Goal: Ask a question

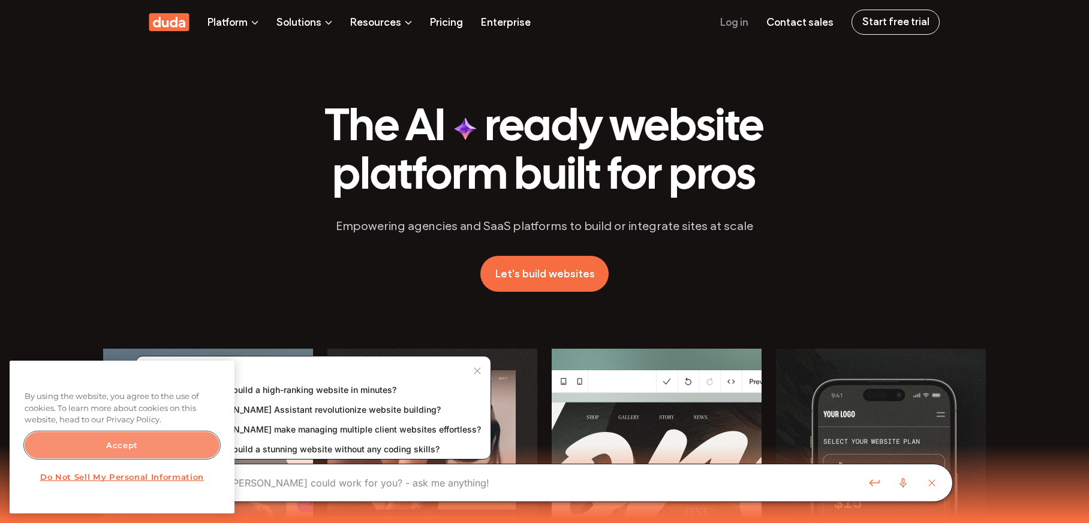
click at [170, 436] on button "Accept" at bounding box center [122, 445] width 195 height 26
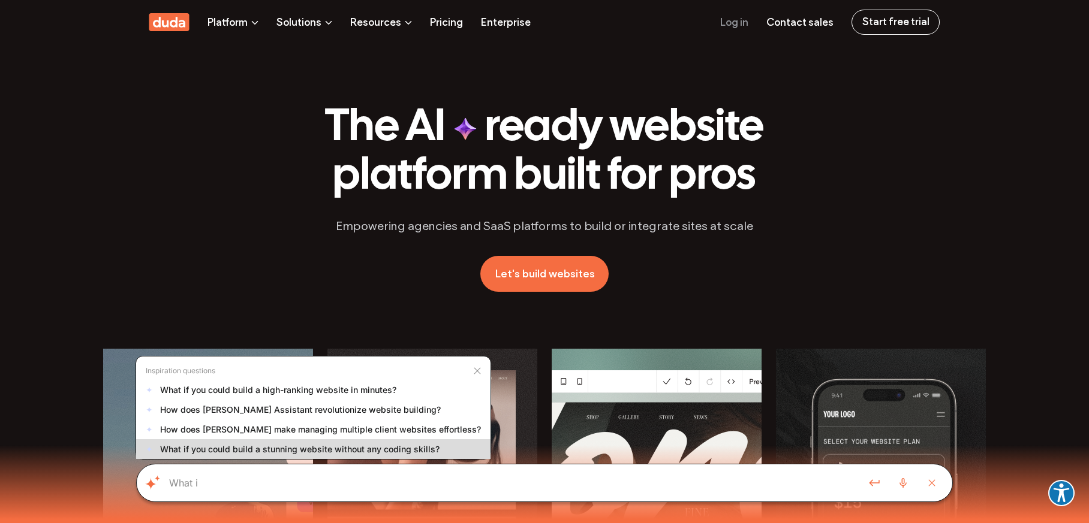
click at [329, 443] on div "✦ What if you could build a stunning website without any coding skills?" at bounding box center [313, 449] width 354 height 20
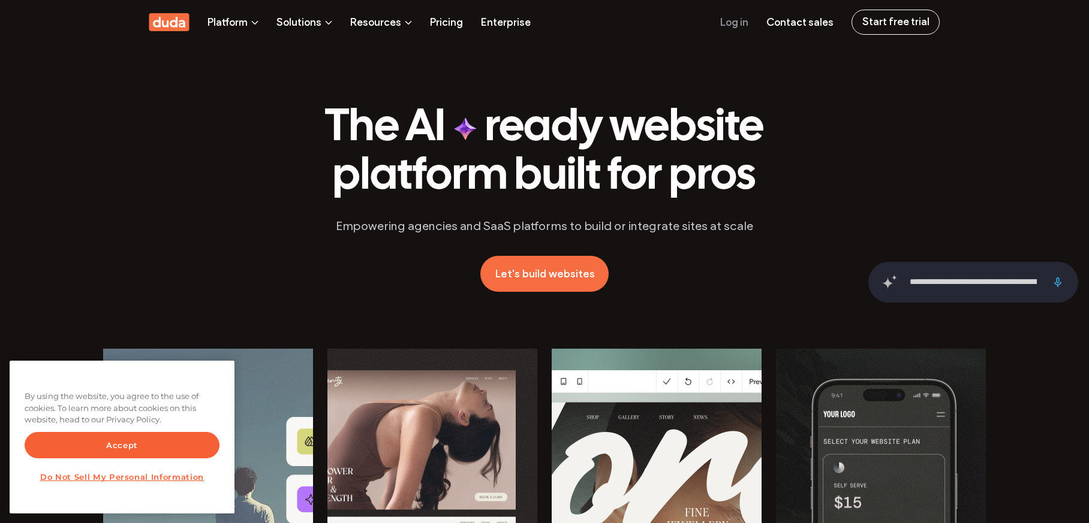
click at [1005, 280] on input "Curious how Duda could work for you? - ask me anything!" at bounding box center [972, 282] width 127 height 26
